Goal: Book appointment/travel/reservation

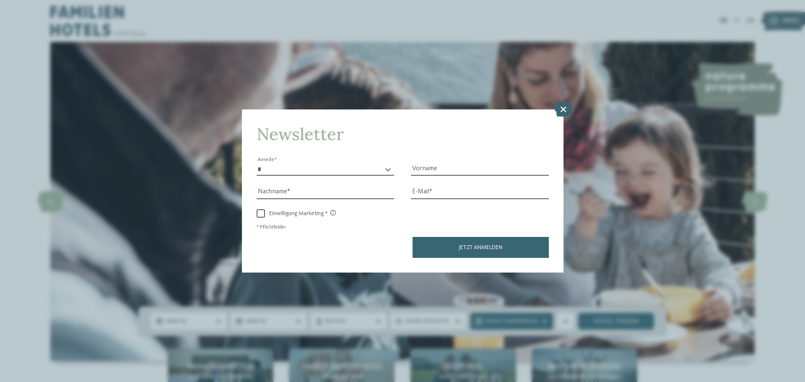
click at [561, 106] on icon at bounding box center [563, 109] width 18 height 15
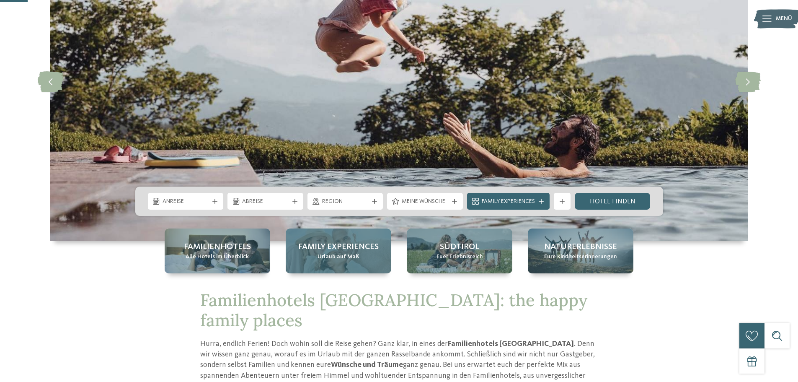
scroll to position [126, 0]
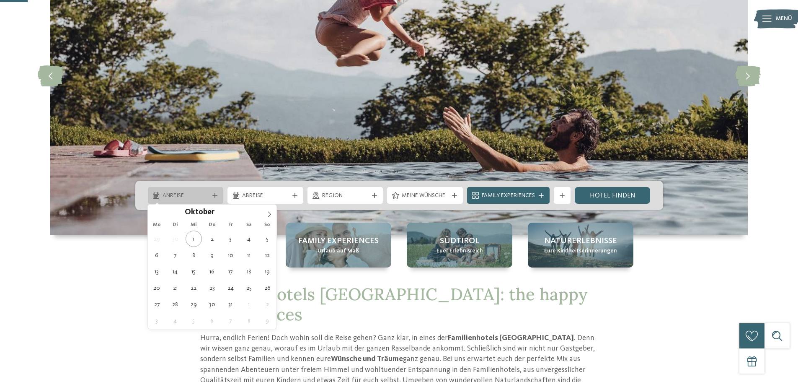
click at [188, 191] on div "Anreise" at bounding box center [185, 195] width 51 height 9
click at [270, 212] on icon at bounding box center [270, 214] width 6 height 6
type input "****"
click at [270, 212] on icon at bounding box center [270, 214] width 6 height 6
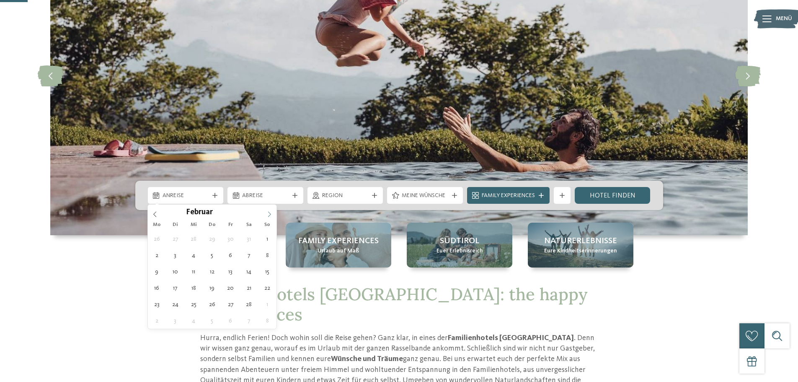
click at [270, 212] on icon at bounding box center [270, 214] width 6 height 6
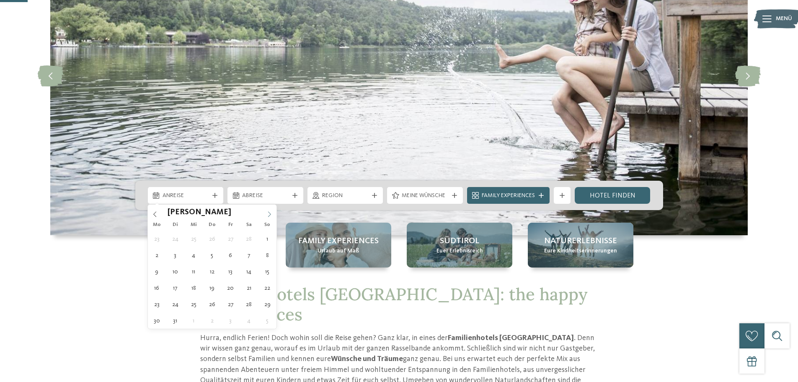
click at [271, 212] on icon at bounding box center [270, 214] width 6 height 6
type div "03.04.2026"
type input "****"
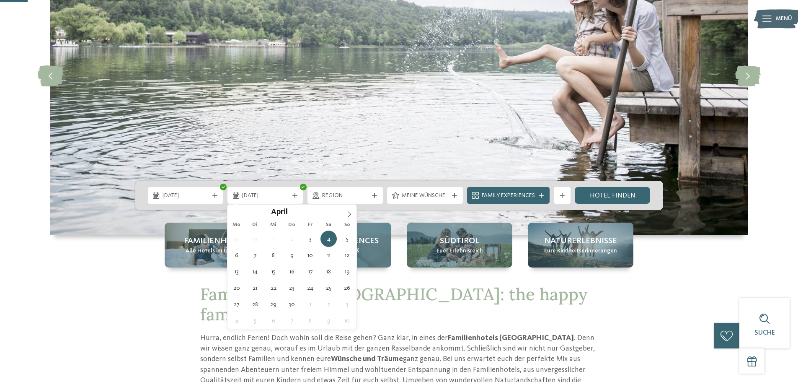
type div "10.04.2026"
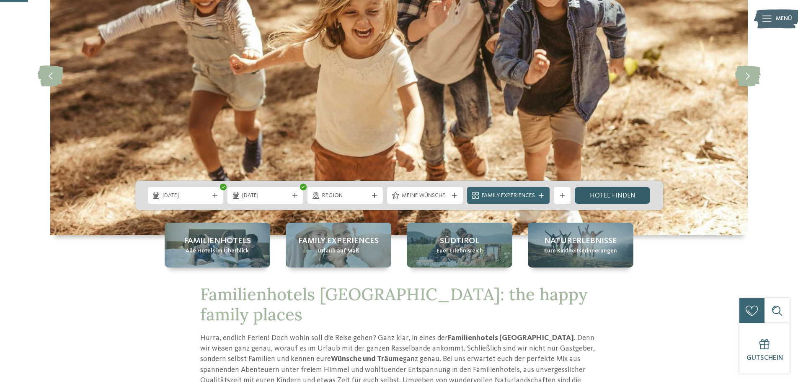
click at [603, 196] on link "Hotel finden" at bounding box center [613, 195] width 76 height 17
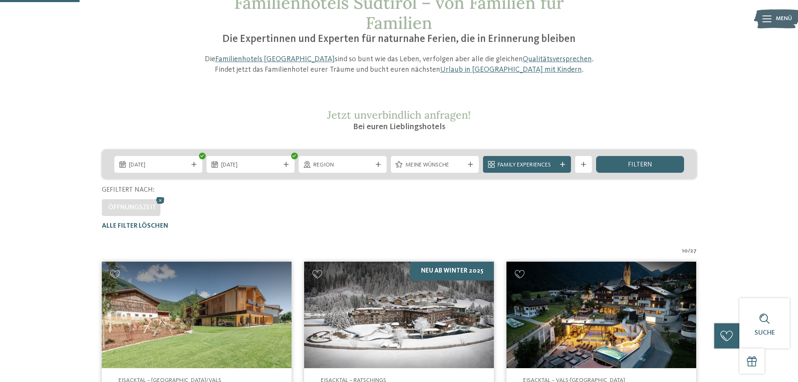
scroll to position [65, 0]
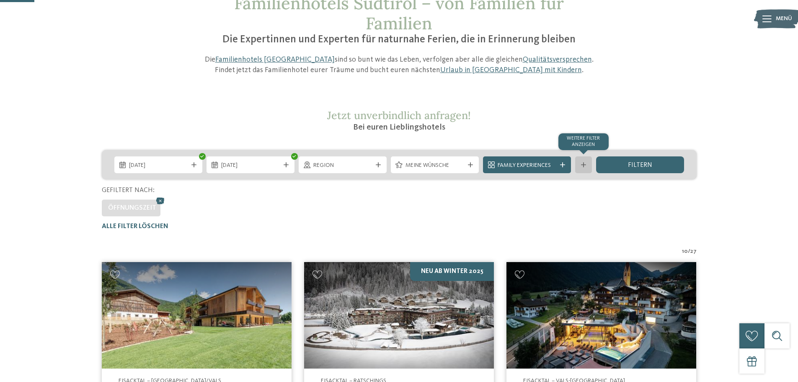
click at [583, 161] on div "Weitere Filter anzeigen" at bounding box center [583, 164] width 17 height 17
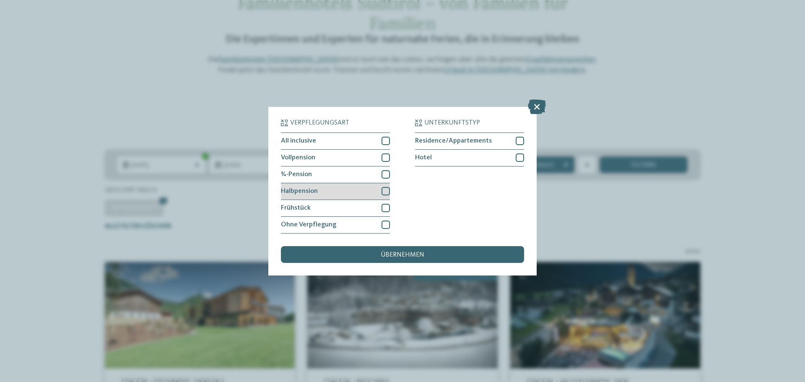
click at [345, 188] on div "Halbpension" at bounding box center [335, 191] width 109 height 17
click at [417, 254] on span "übernehmen" at bounding box center [402, 254] width 44 height 7
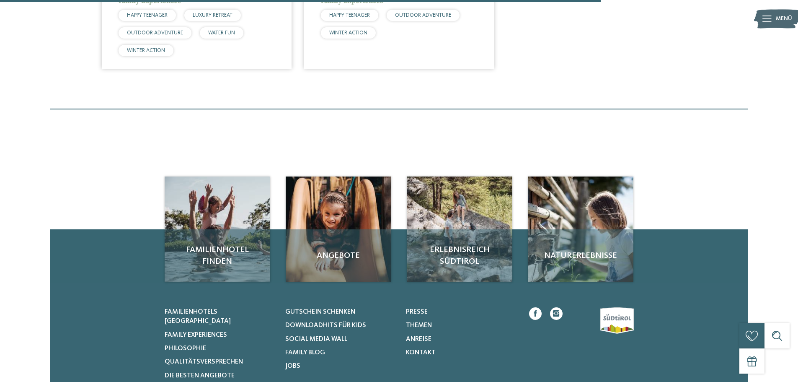
scroll to position [526, 0]
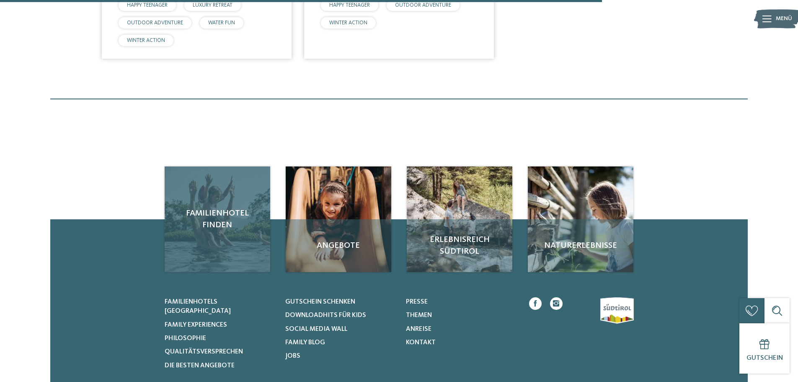
click at [211, 228] on span "Familienhotel finden" at bounding box center [217, 218] width 89 height 23
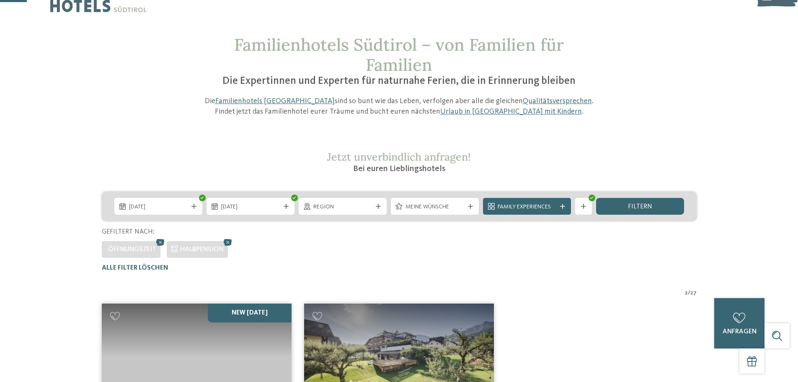
scroll to position [23, 0]
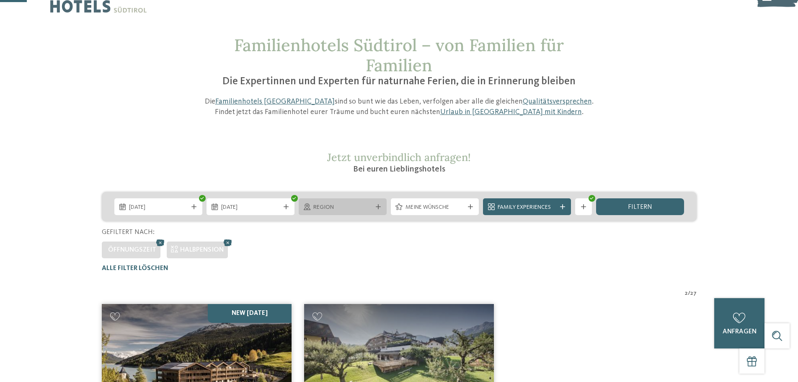
click at [342, 204] on span "Region" at bounding box center [342, 207] width 59 height 8
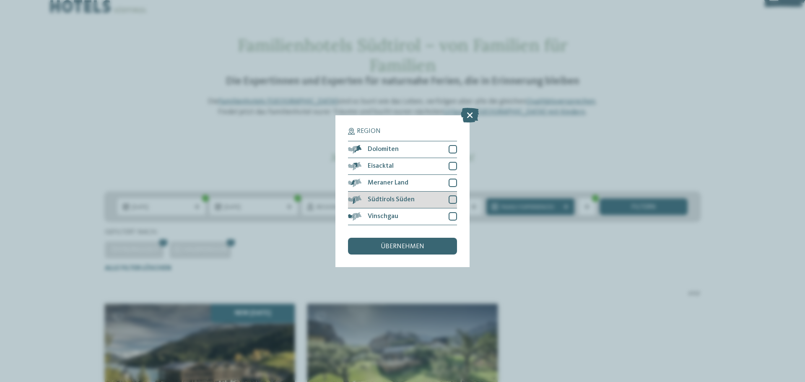
click at [380, 193] on div "Südtirols Süden" at bounding box center [402, 200] width 109 height 17
click at [385, 181] on span "Meraner Land" at bounding box center [387, 182] width 41 height 7
click at [404, 243] on span "übernehmen" at bounding box center [402, 246] width 44 height 7
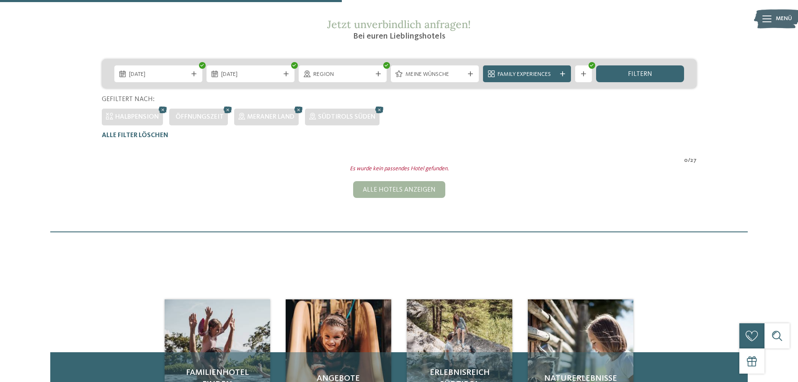
scroll to position [107, 0]
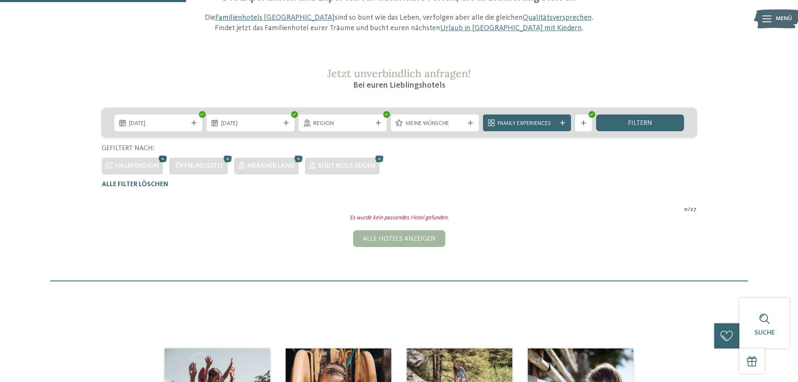
click at [163, 158] on icon at bounding box center [163, 158] width 13 height 11
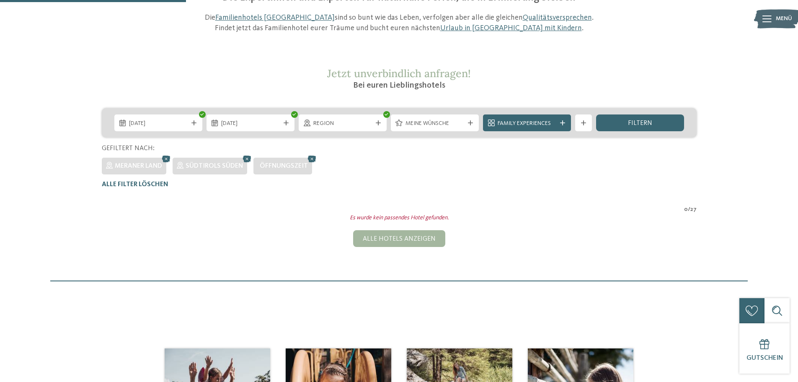
click at [311, 156] on icon at bounding box center [312, 158] width 13 height 11
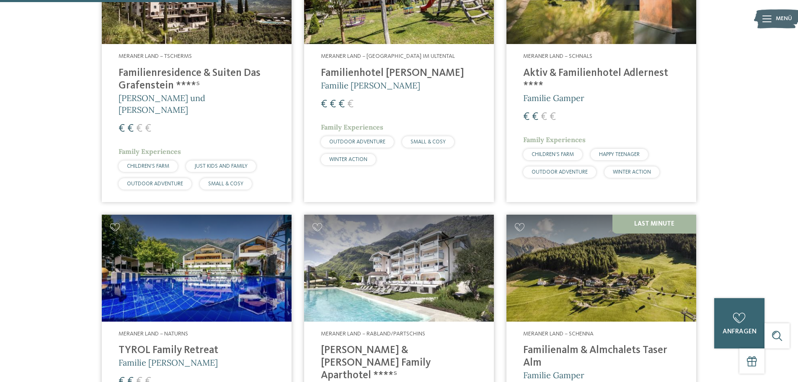
scroll to position [401, 0]
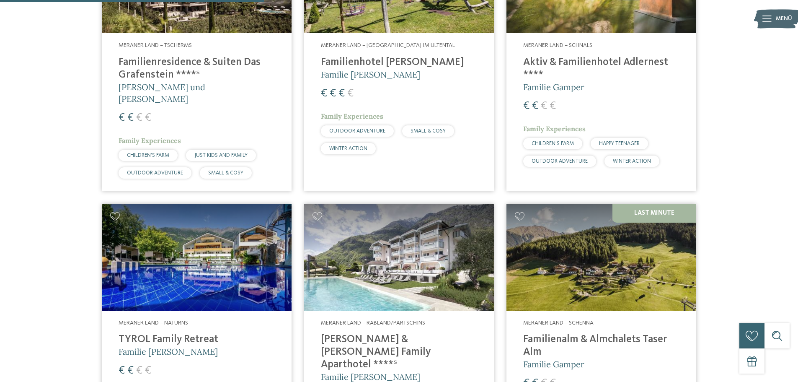
click at [192, 246] on img at bounding box center [197, 257] width 190 height 107
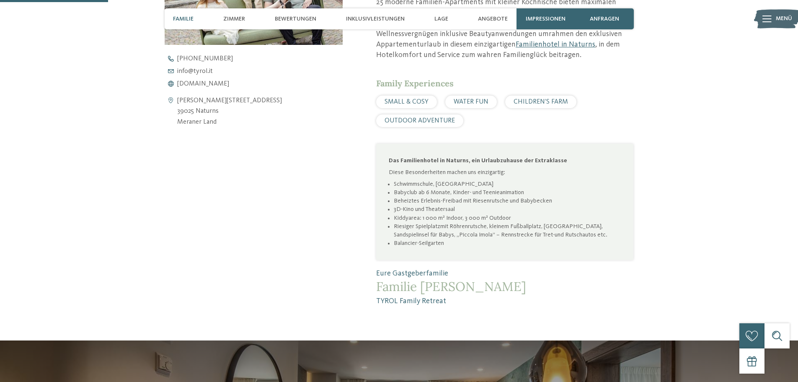
scroll to position [419, 0]
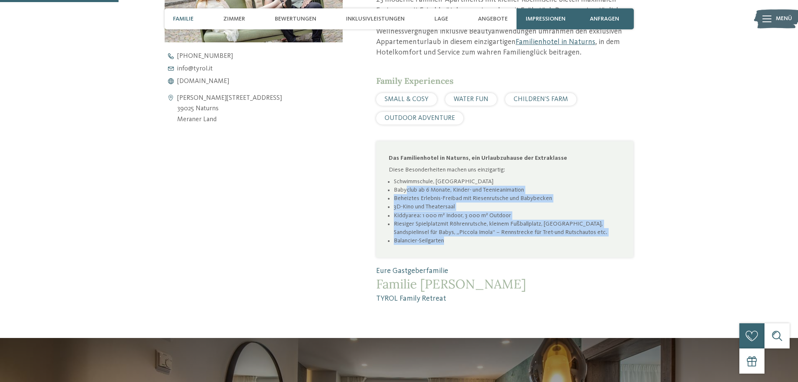
drag, startPoint x: 405, startPoint y: 191, endPoint x: 544, endPoint y: 248, distance: 150.3
click at [544, 248] on div "Das Familienhotel in Naturns, ein Urlaubzuhause der Extraklasse Diese Besonderh…" at bounding box center [504, 199] width 257 height 116
click at [507, 229] on li "Riesiger Spielplatzmit Röhrenrutsche, kleinem Fußballplatz, [GEOGRAPHIC_DATA], …" at bounding box center [507, 228] width 227 height 17
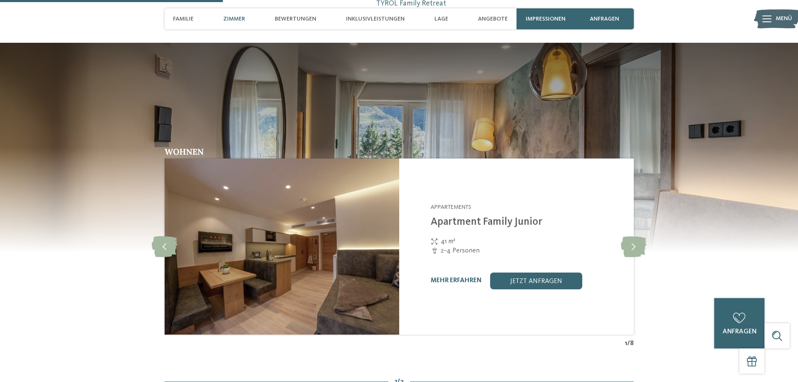
scroll to position [796, 0]
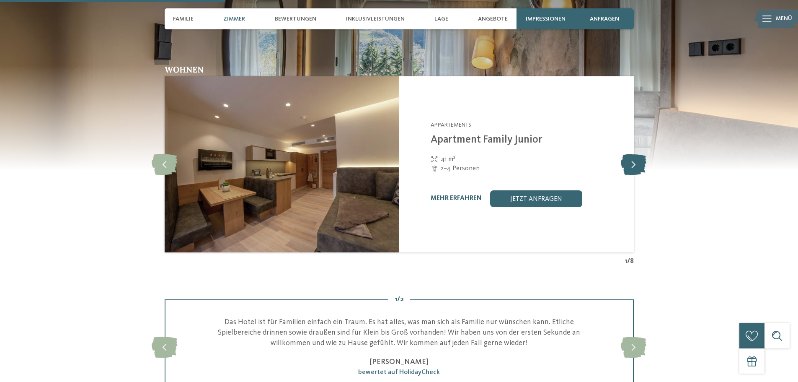
click at [633, 162] on icon at bounding box center [634, 164] width 26 height 21
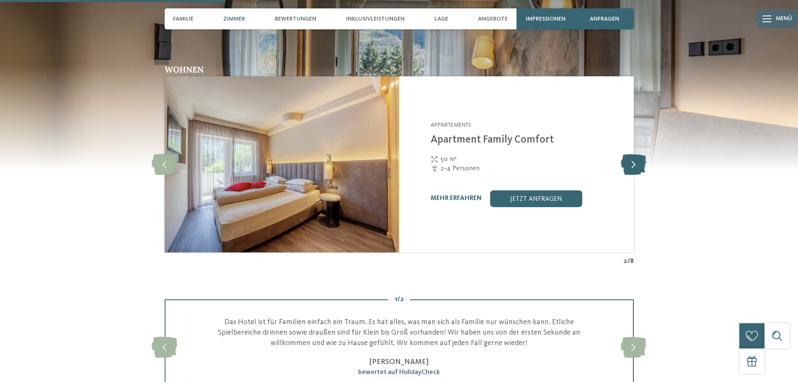
click at [633, 162] on icon at bounding box center [634, 164] width 26 height 21
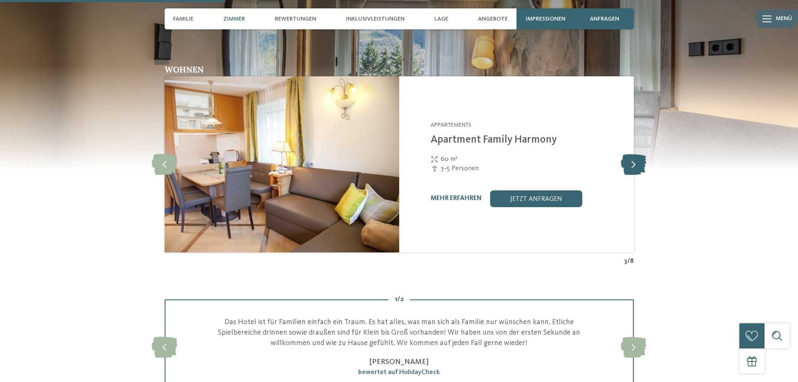
click at [633, 162] on icon at bounding box center [634, 164] width 26 height 21
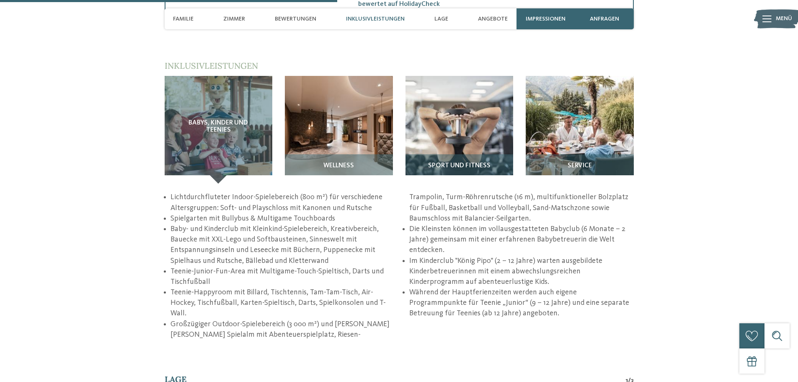
scroll to position [1215, 0]
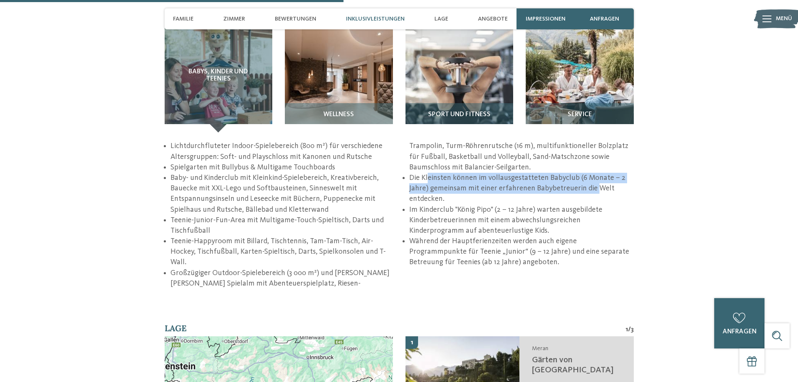
drag, startPoint x: 428, startPoint y: 177, endPoint x: 594, endPoint y: 193, distance: 166.7
click at [594, 193] on li "Die Kleinsten können im vollausgestatteten Babyclub (6 Monate – 2 Jahre) gemein…" at bounding box center [521, 189] width 224 height 32
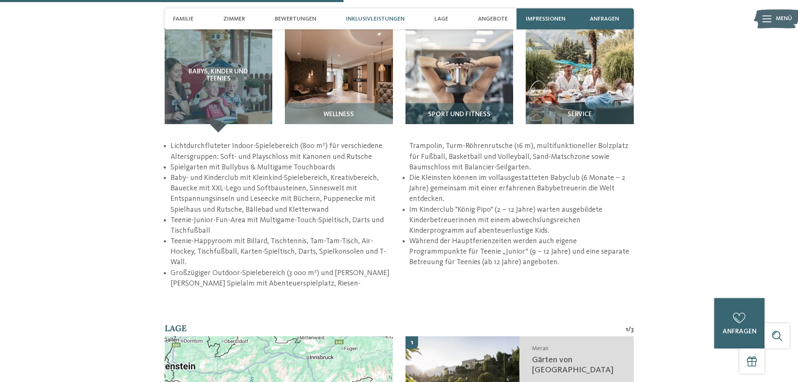
click at [574, 208] on li "Im Kinderclub "König Pipo" (2 – 12 Jahre) warten ausgebildete Kinderbetreuerinn…" at bounding box center [521, 220] width 224 height 32
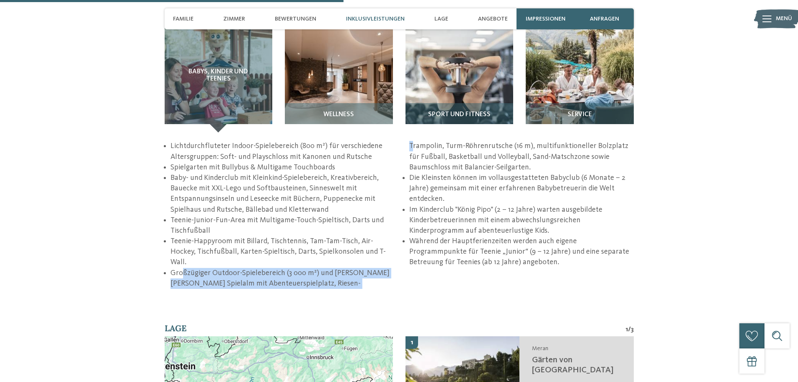
drag, startPoint x: 183, startPoint y: 261, endPoint x: 360, endPoint y: 276, distance: 178.2
click at [360, 276] on li "Großzügiger Outdoor-Spielebereich (3 000 m²) und [PERSON_NAME] [PERSON_NAME] Sp…" at bounding box center [402, 215] width 463 height 148
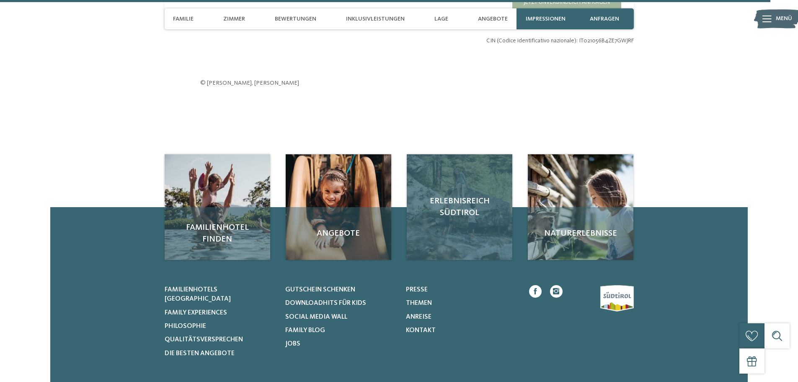
scroll to position [2724, 0]
